Goal: Information Seeking & Learning: Learn about a topic

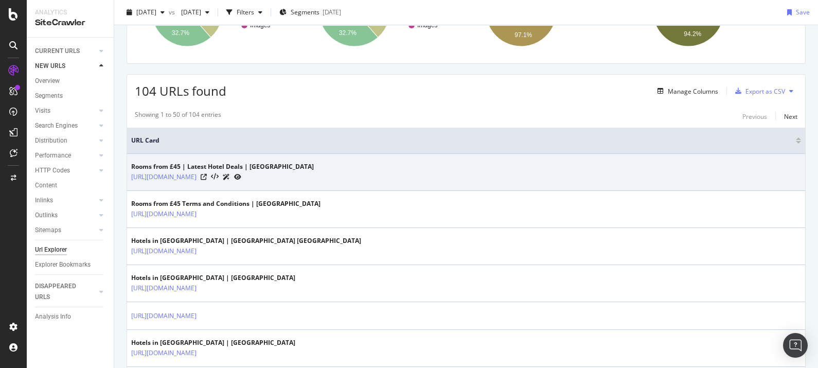
scroll to position [162, 0]
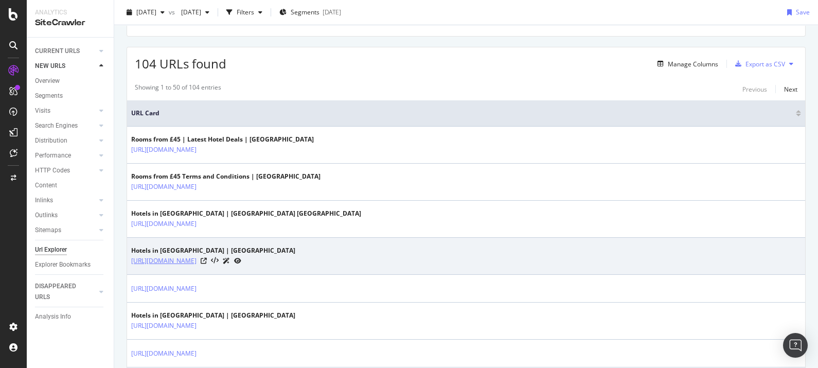
click at [196, 257] on link "[URL][DOMAIN_NAME]" at bounding box center [163, 261] width 65 height 10
drag, startPoint x: 384, startPoint y: 261, endPoint x: 128, endPoint y: 261, distance: 256.1
click at [128, 261] on td "Hotels in [GEOGRAPHIC_DATA] | Premier Inn [URL][DOMAIN_NAME]" at bounding box center [466, 256] width 678 height 37
copy link "[URL][DOMAIN_NAME]"
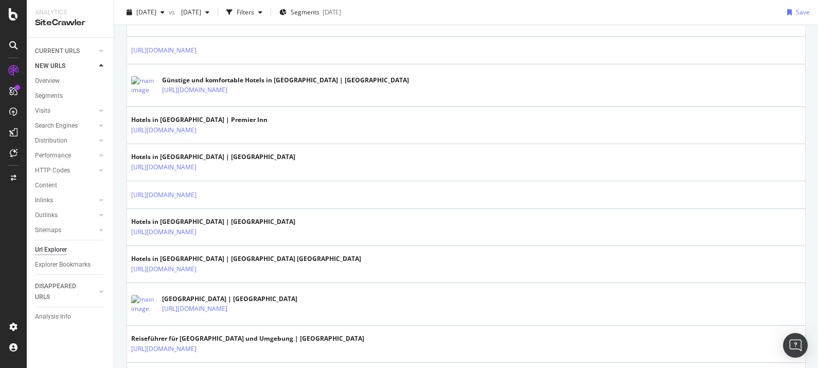
scroll to position [1720, 0]
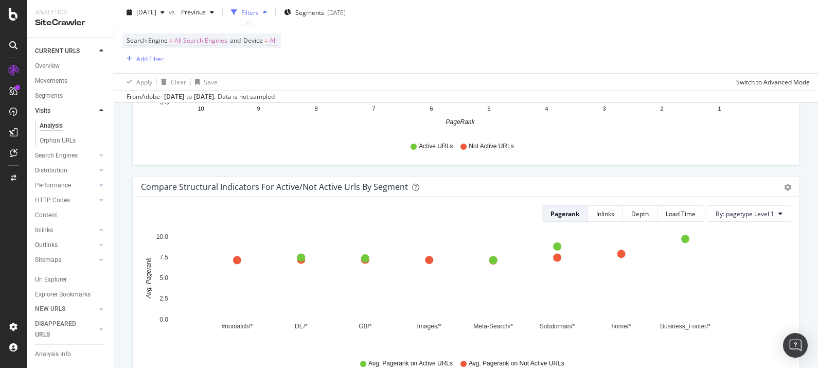
scroll to position [744, 0]
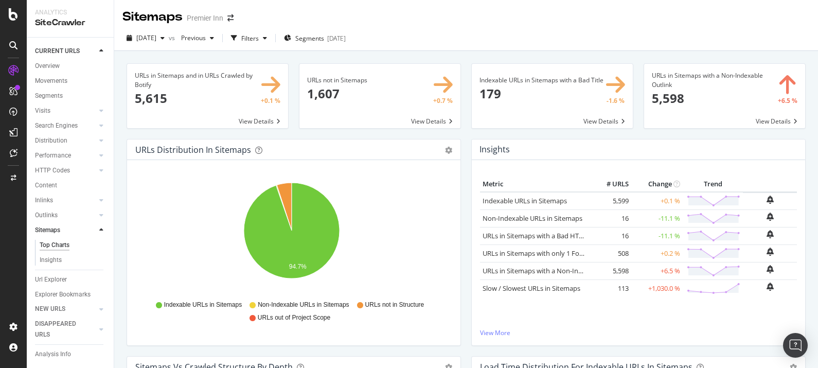
click at [368, 94] on span at bounding box center [379, 96] width 161 height 64
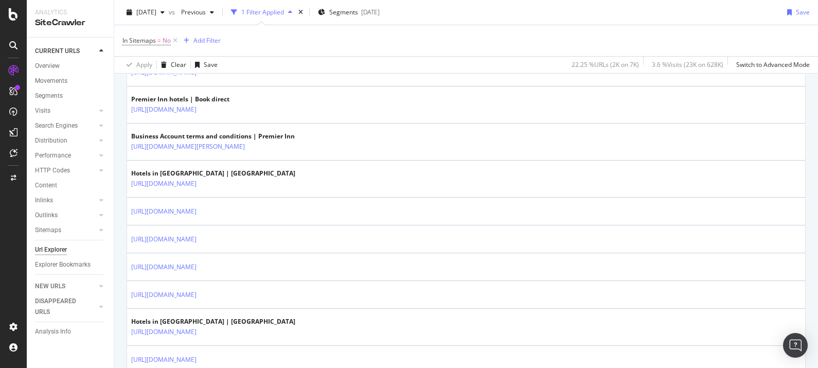
scroll to position [855, 0]
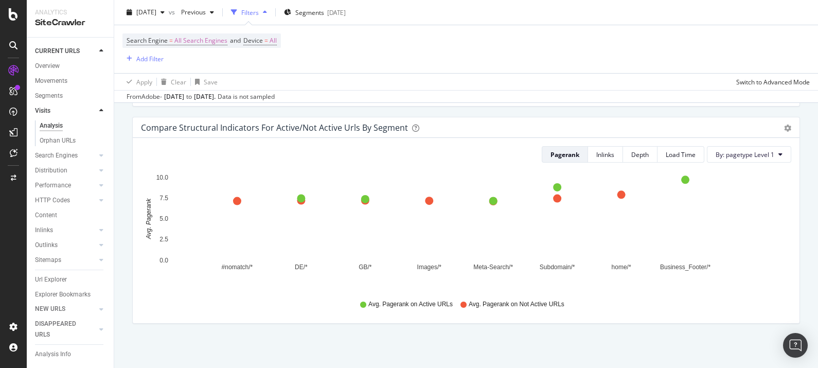
scroll to position [744, 0]
click at [596, 149] on div "Inlinks" at bounding box center [605, 153] width 18 height 9
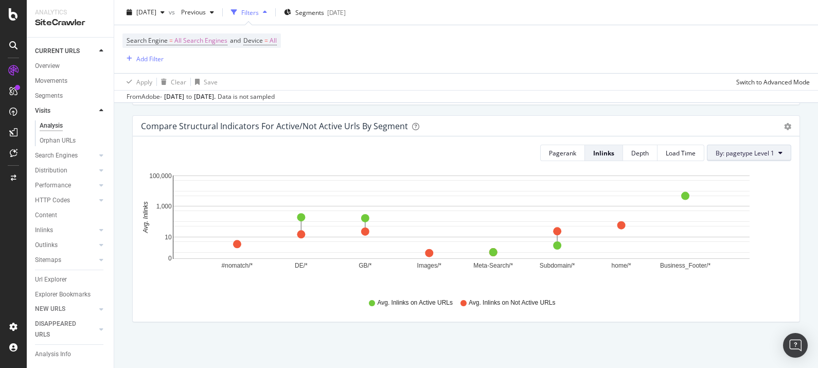
click at [751, 147] on button "By: pagetype Level 1" at bounding box center [749, 153] width 84 height 16
click at [573, 151] on button "Pagerank" at bounding box center [562, 153] width 45 height 16
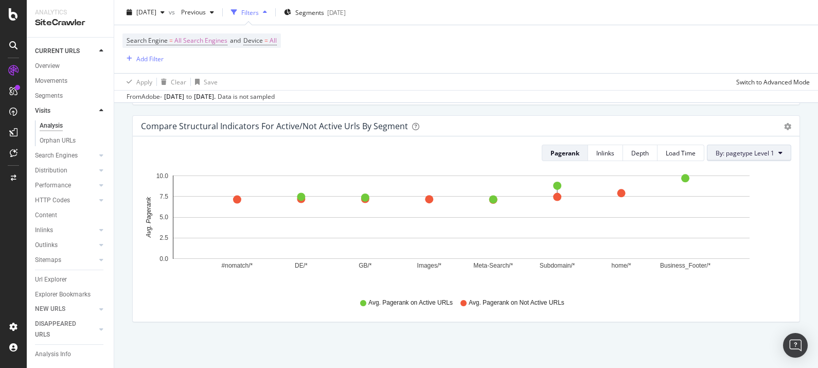
click at [715, 152] on span "By: pagetype Level 1" at bounding box center [744, 153] width 59 height 9
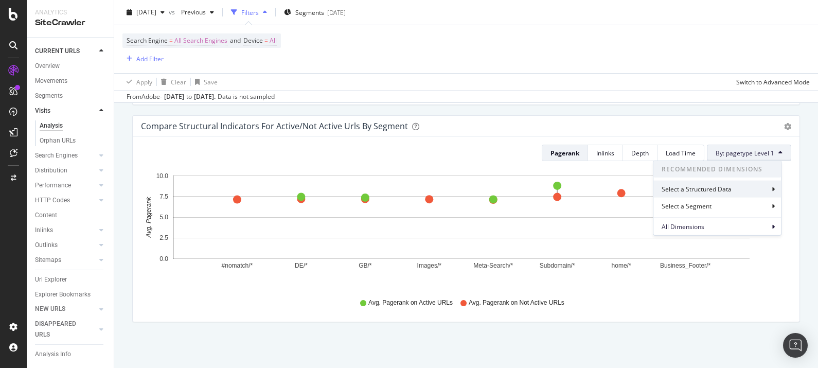
click at [746, 184] on div "Select a Structured Data" at bounding box center [717, 189] width 128 height 17
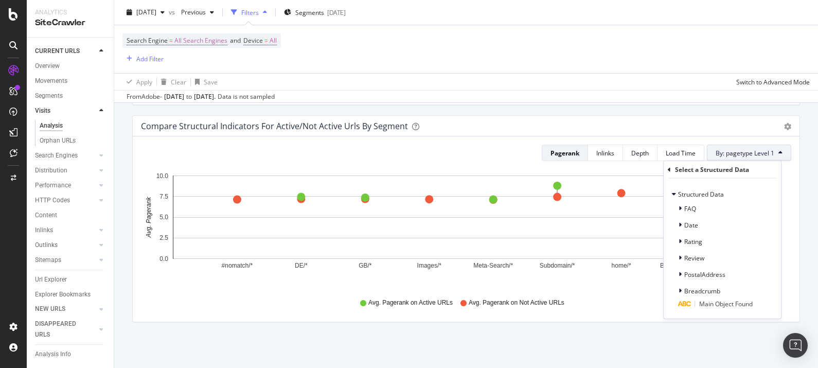
click at [667, 165] on div "Select a Structured Data" at bounding box center [721, 169] width 109 height 17
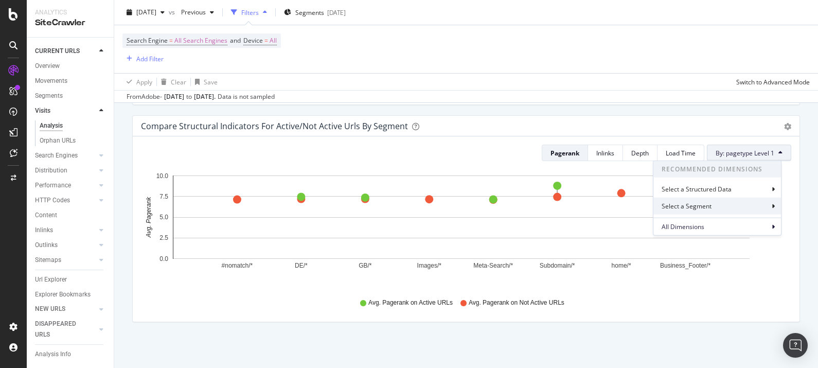
click at [701, 203] on div "Select a Segment" at bounding box center [687, 206] width 52 height 9
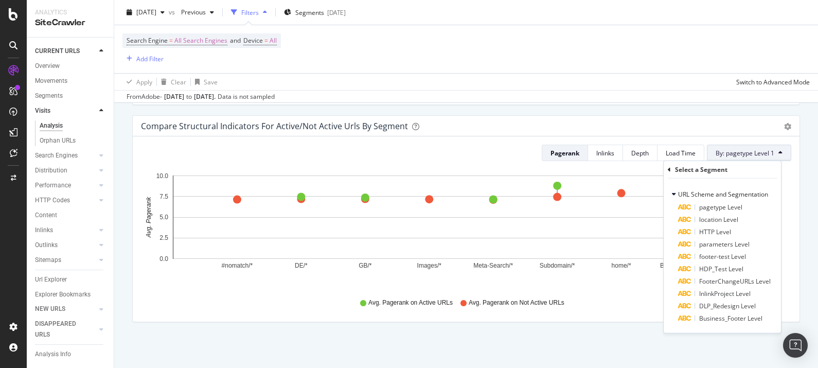
click at [670, 173] on div "Select a Segment" at bounding box center [721, 169] width 109 height 17
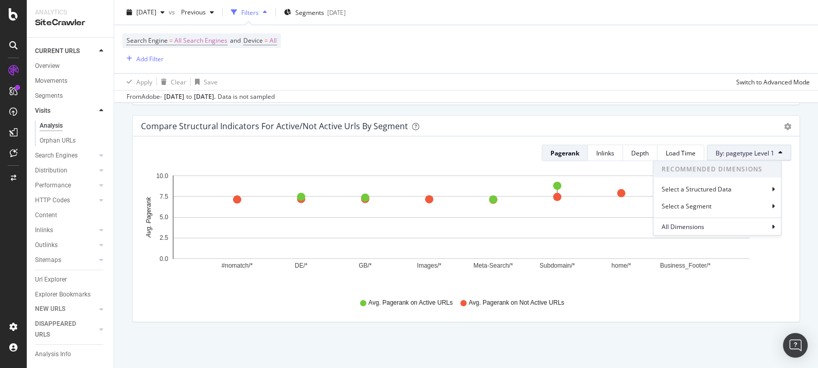
click at [768, 153] on button "By: pagetype Level 1" at bounding box center [749, 153] width 84 height 16
click at [768, 151] on button "By: pagetype Level 1" at bounding box center [749, 153] width 84 height 16
click at [767, 148] on button "By: pagetype Level 1" at bounding box center [749, 153] width 84 height 16
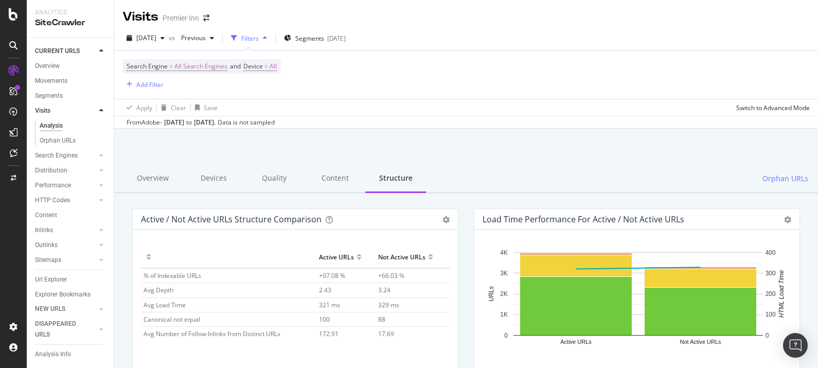
scroll to position [67, 0]
